Goal: Find specific page/section: Find specific page/section

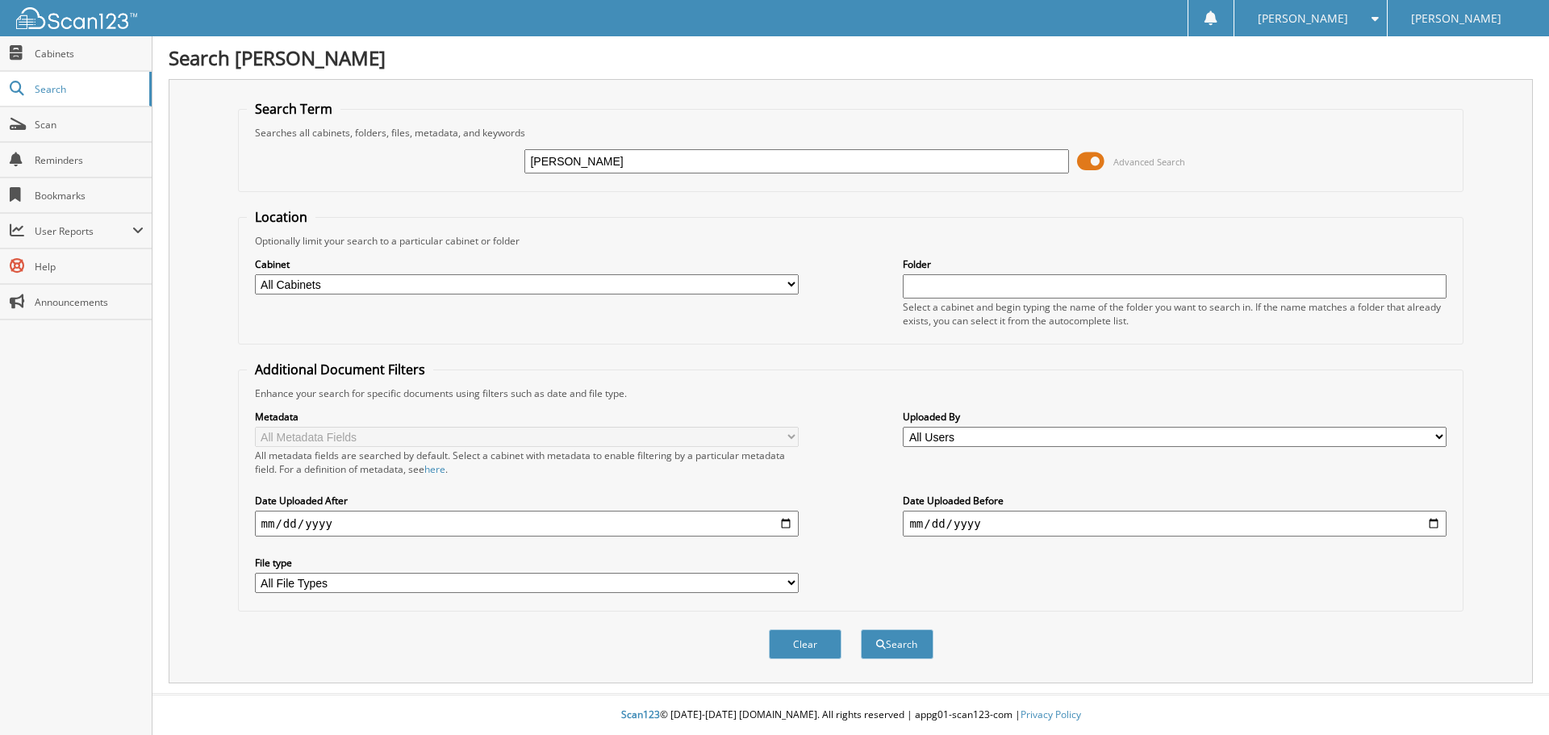
type input "Anthony Noyola"
click at [861, 629] on button "Search" at bounding box center [897, 644] width 73 height 30
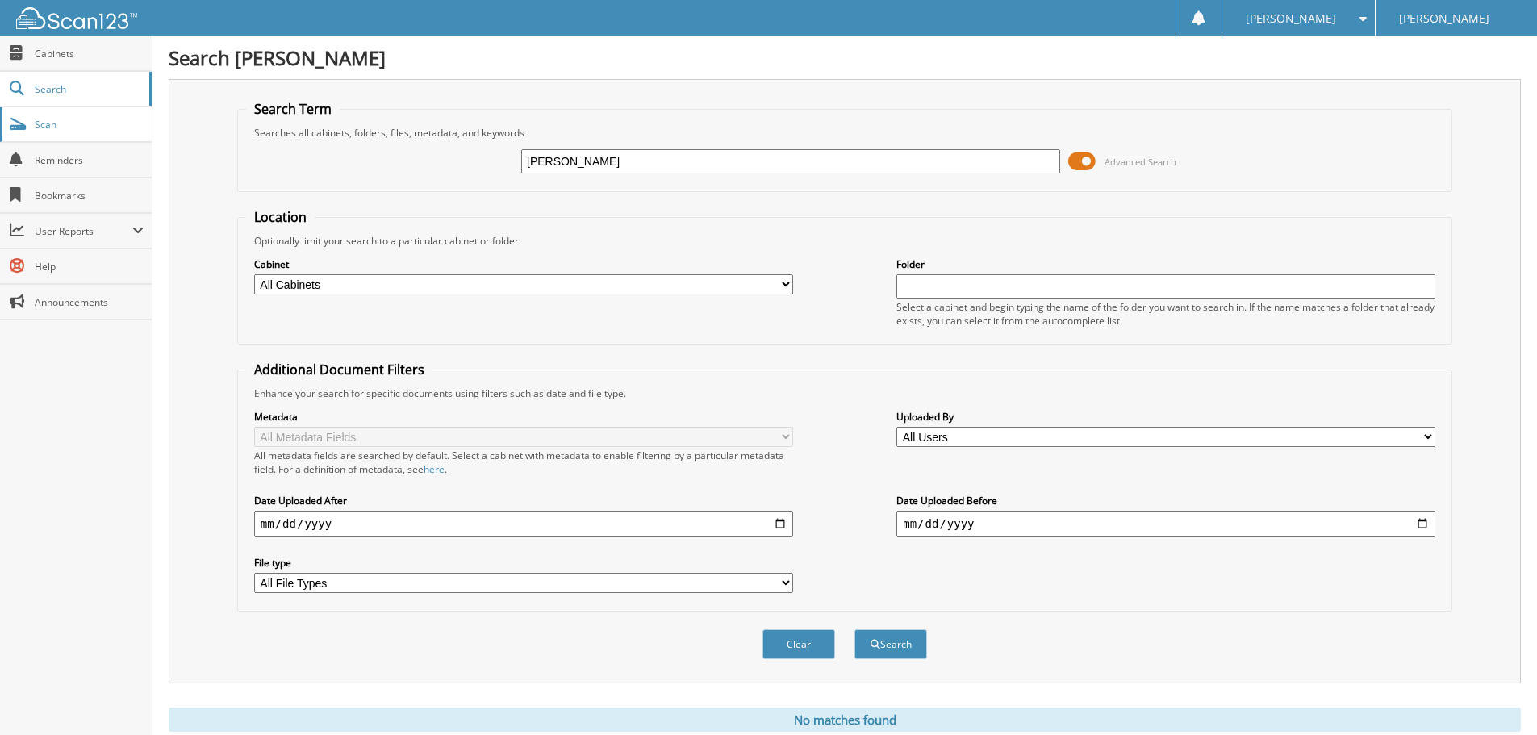
click at [73, 132] on link "Scan" at bounding box center [76, 124] width 152 height 35
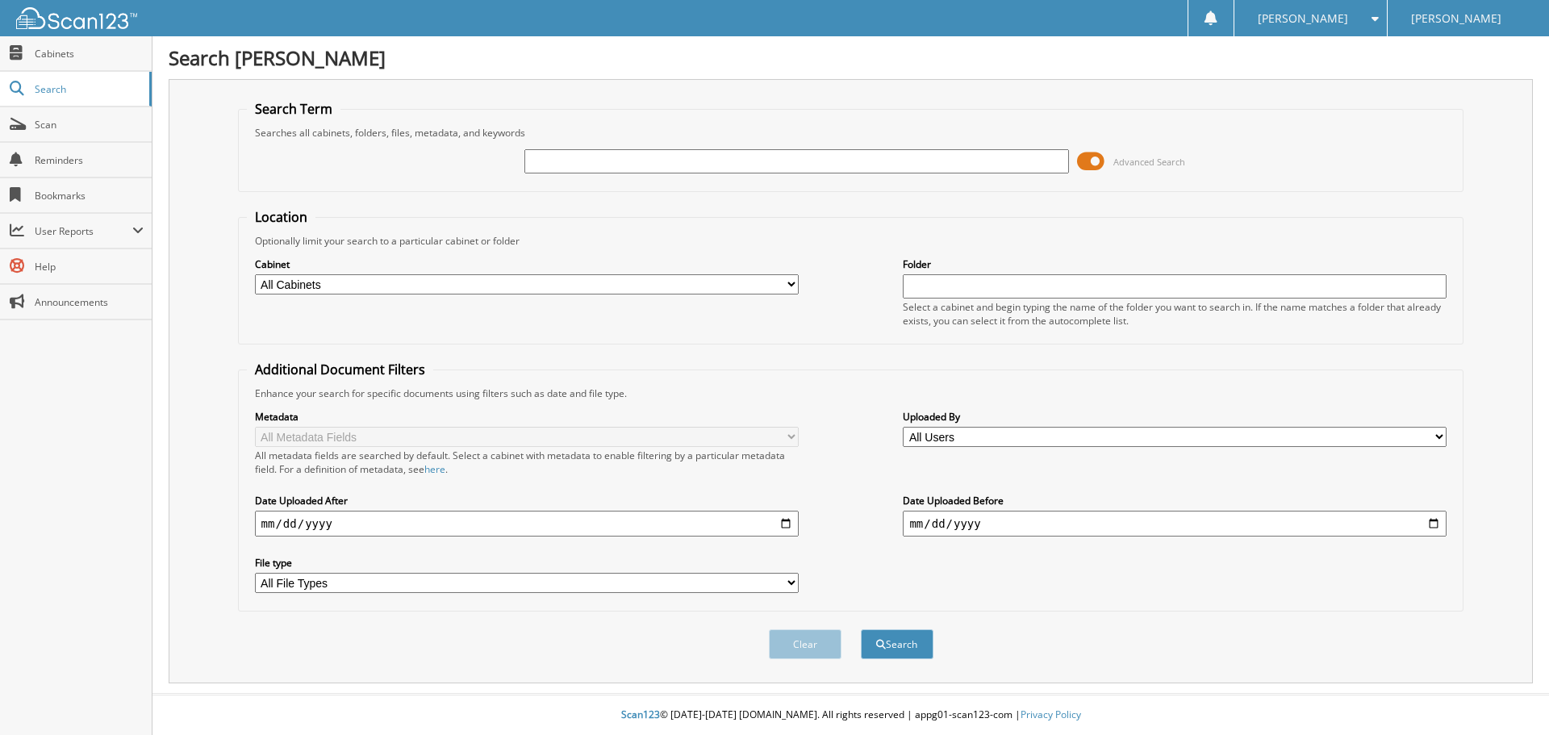
click at [557, 161] on input "text" at bounding box center [797, 161] width 544 height 24
type input "[PERSON_NAME]"
click at [861, 629] on button "Search" at bounding box center [897, 644] width 73 height 30
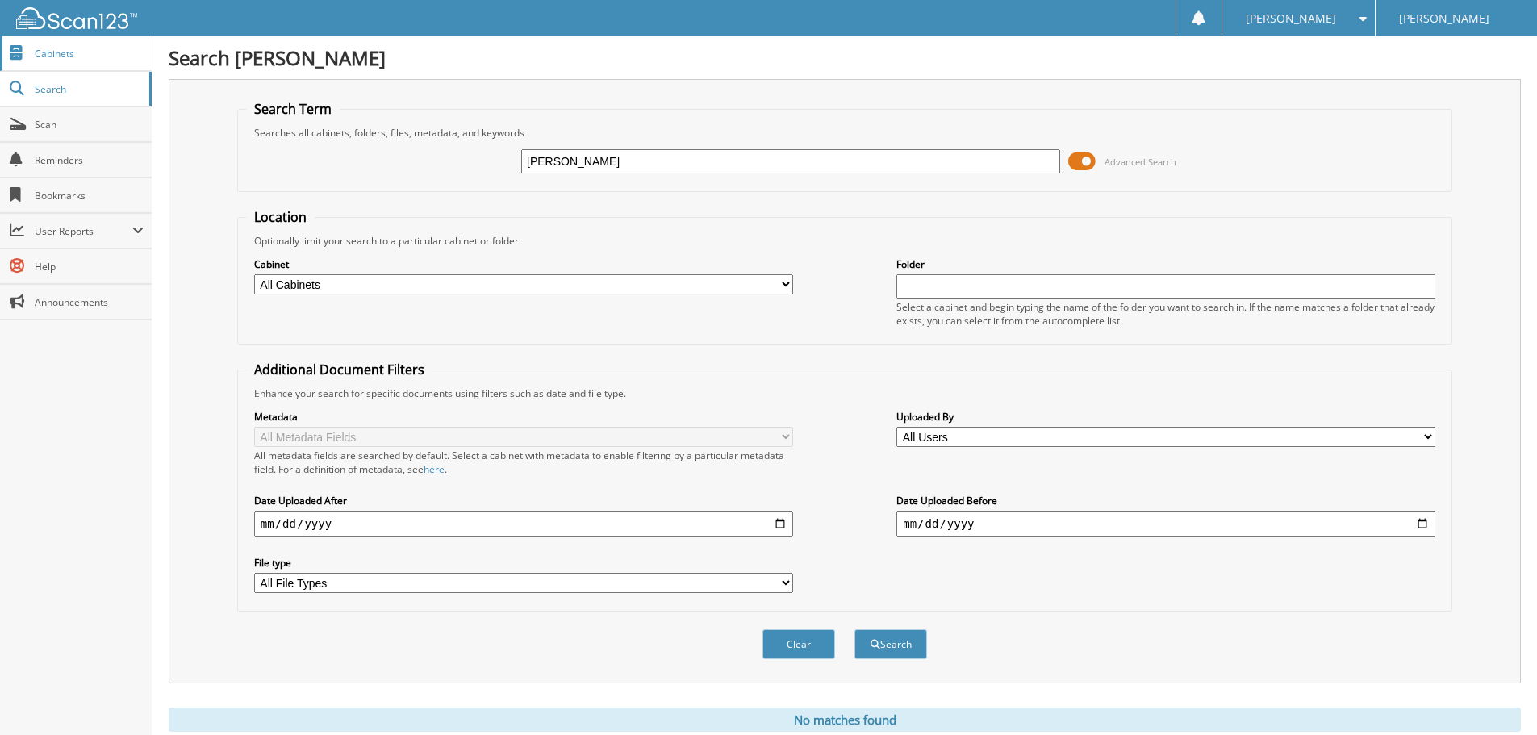
click at [62, 59] on span "Cabinets" at bounding box center [89, 54] width 109 height 14
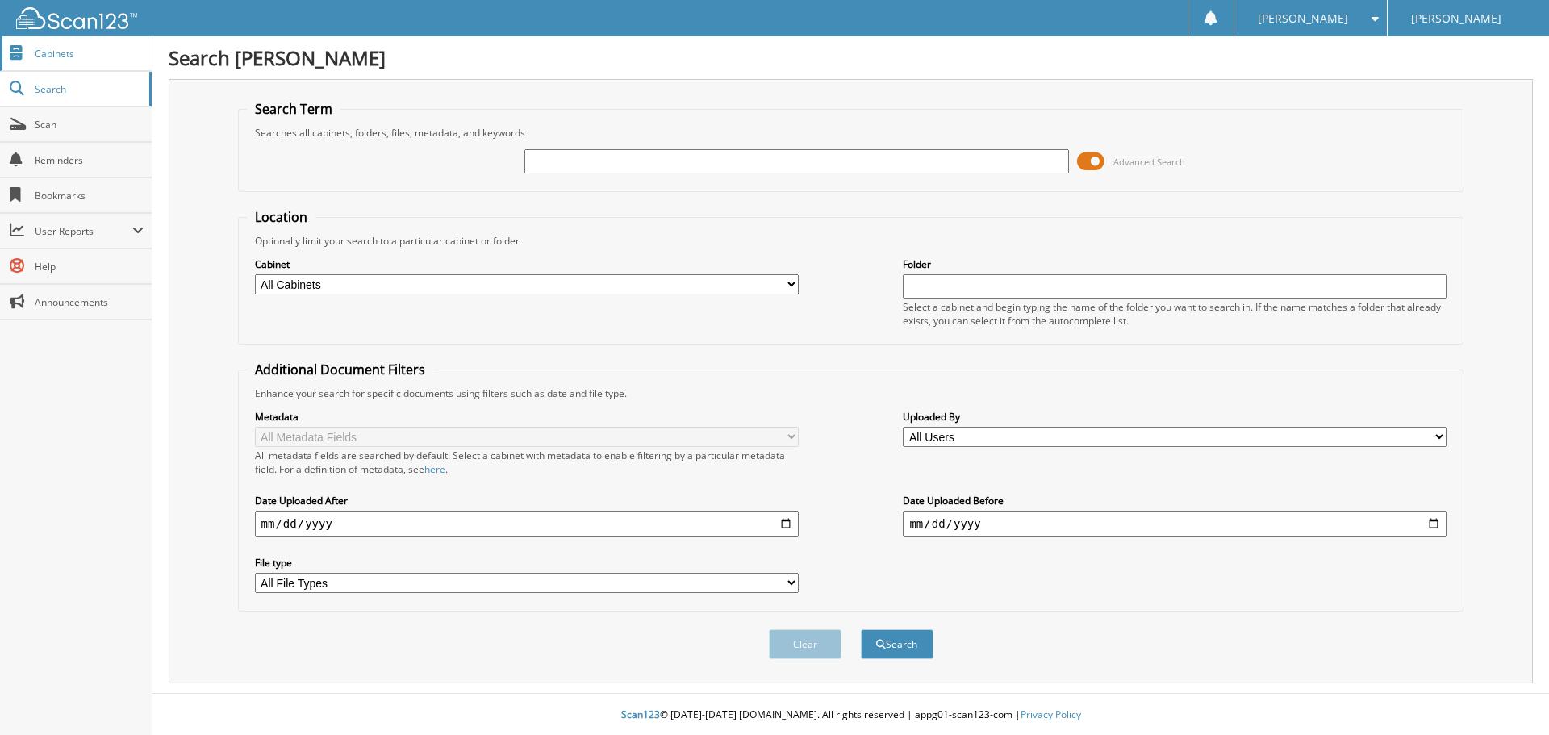
click at [49, 62] on link "Cabinets" at bounding box center [76, 53] width 152 height 35
click at [943, 288] on input "text" at bounding box center [1175, 286] width 544 height 24
click at [60, 135] on link "Scan" at bounding box center [76, 124] width 152 height 35
click at [40, 64] on link "Cabinets" at bounding box center [76, 53] width 152 height 35
